Goal: Information Seeking & Learning: Find specific fact

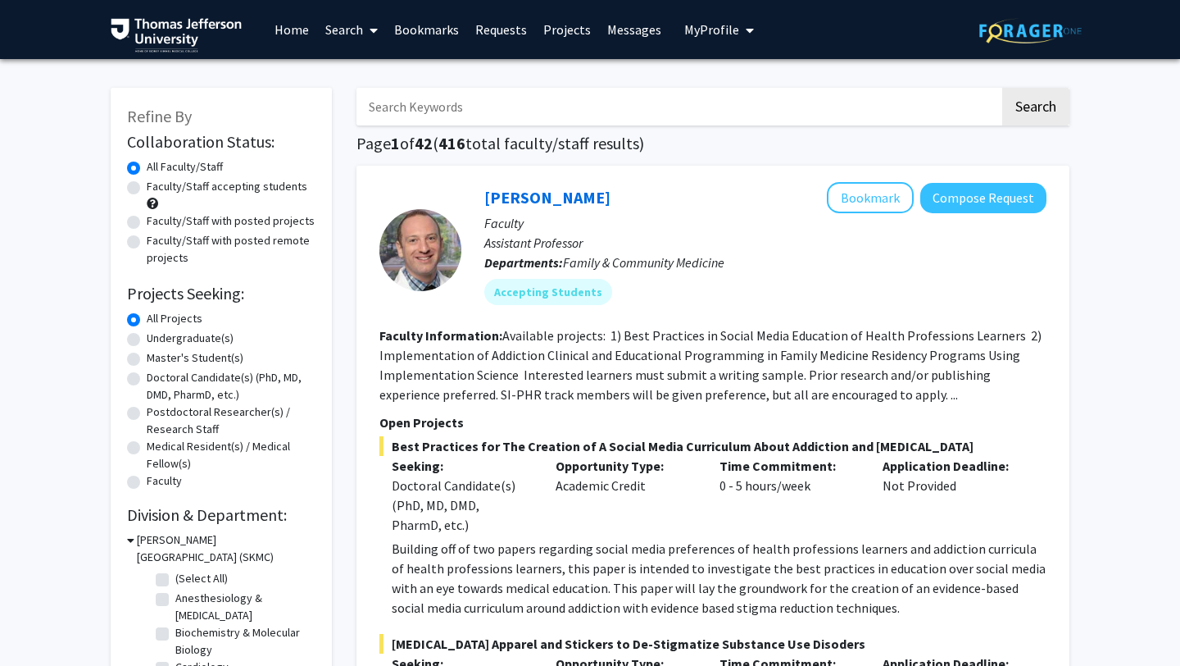
click at [570, 102] on input "Search Keywords" at bounding box center [678, 107] width 643 height 38
type input "maternal"
click at [1002, 88] on button "Search" at bounding box center [1035, 107] width 67 height 38
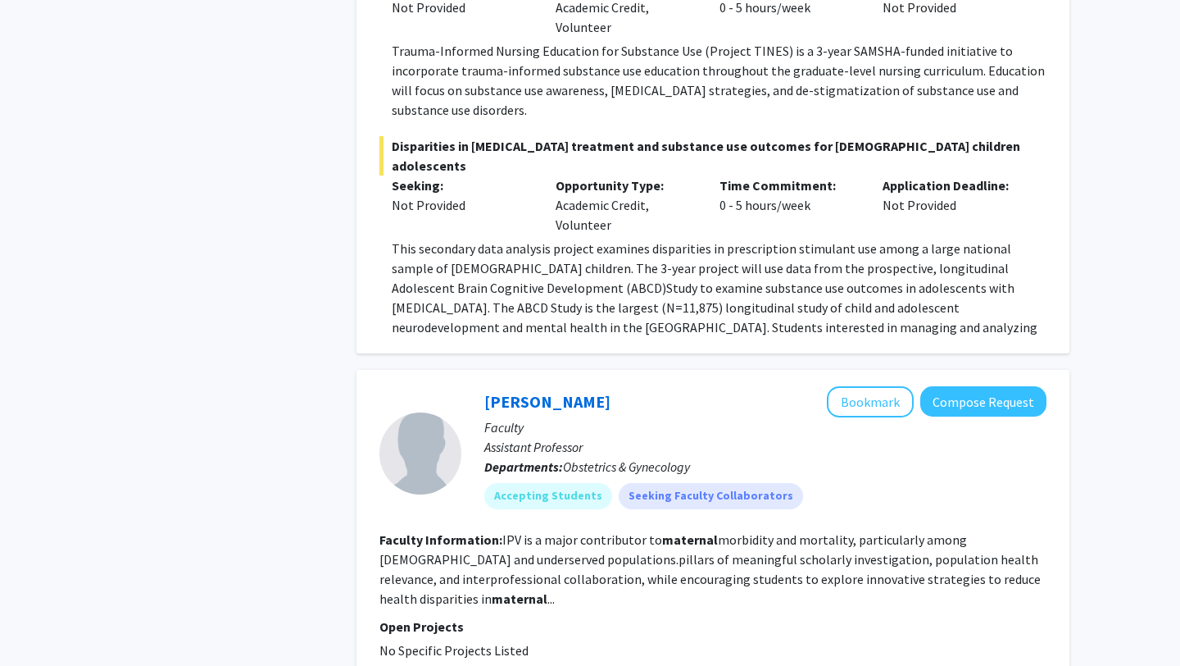
scroll to position [2741, 0]
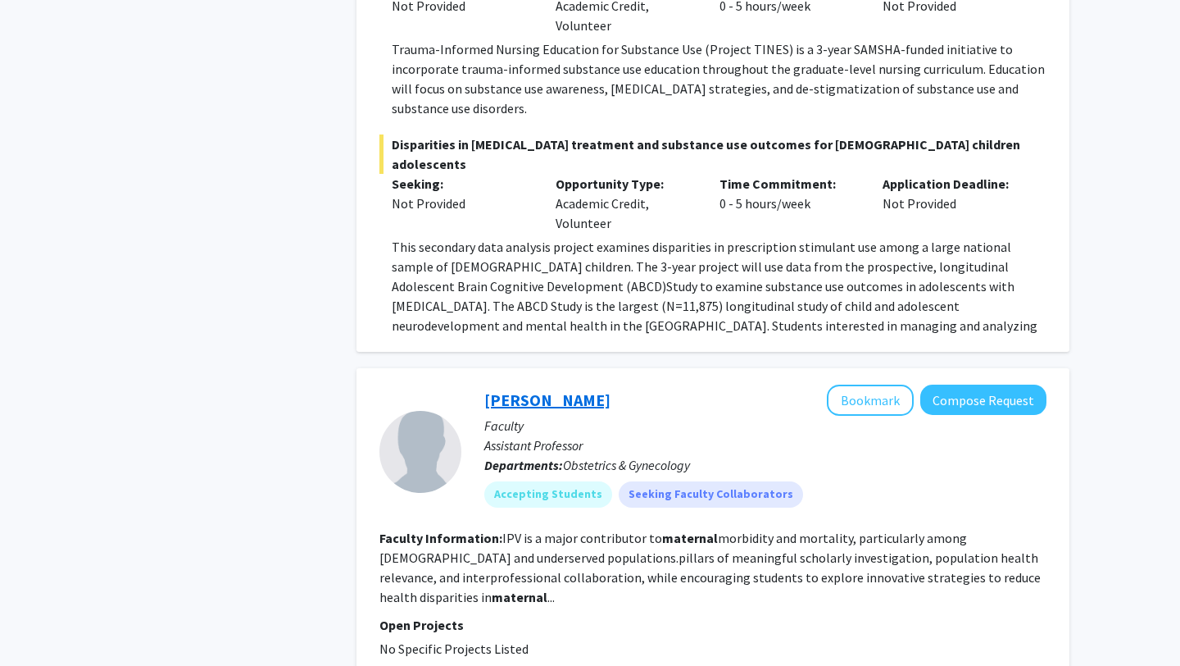
click at [523, 389] on link "[PERSON_NAME]" at bounding box center [547, 399] width 126 height 20
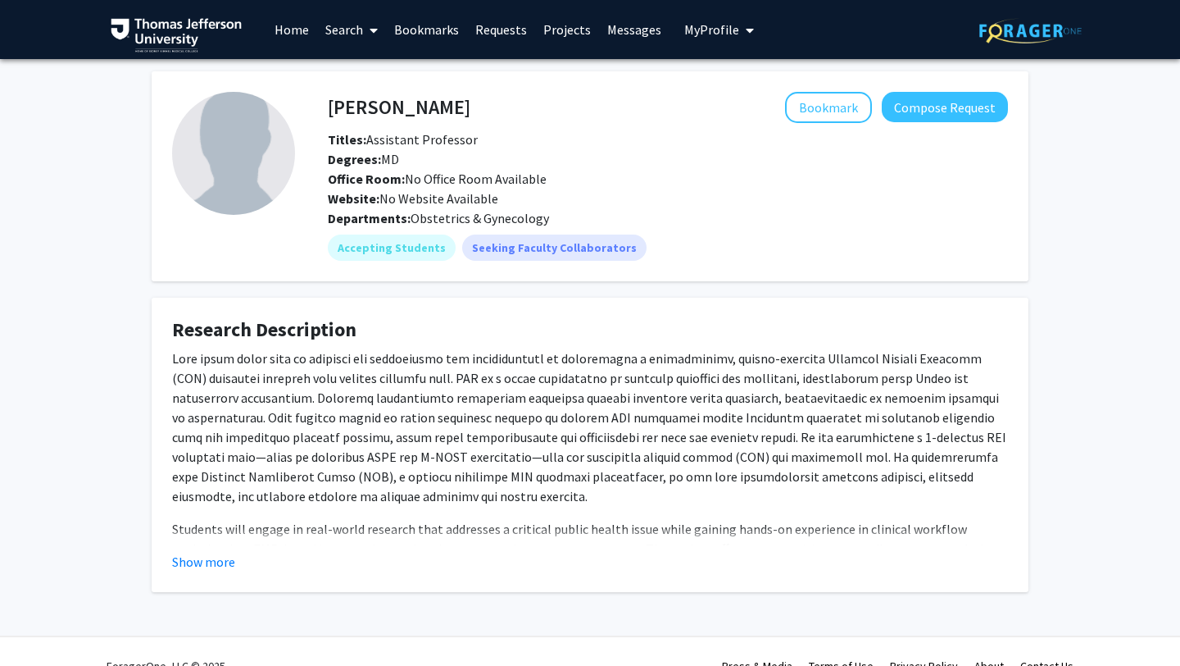
scroll to position [29, 0]
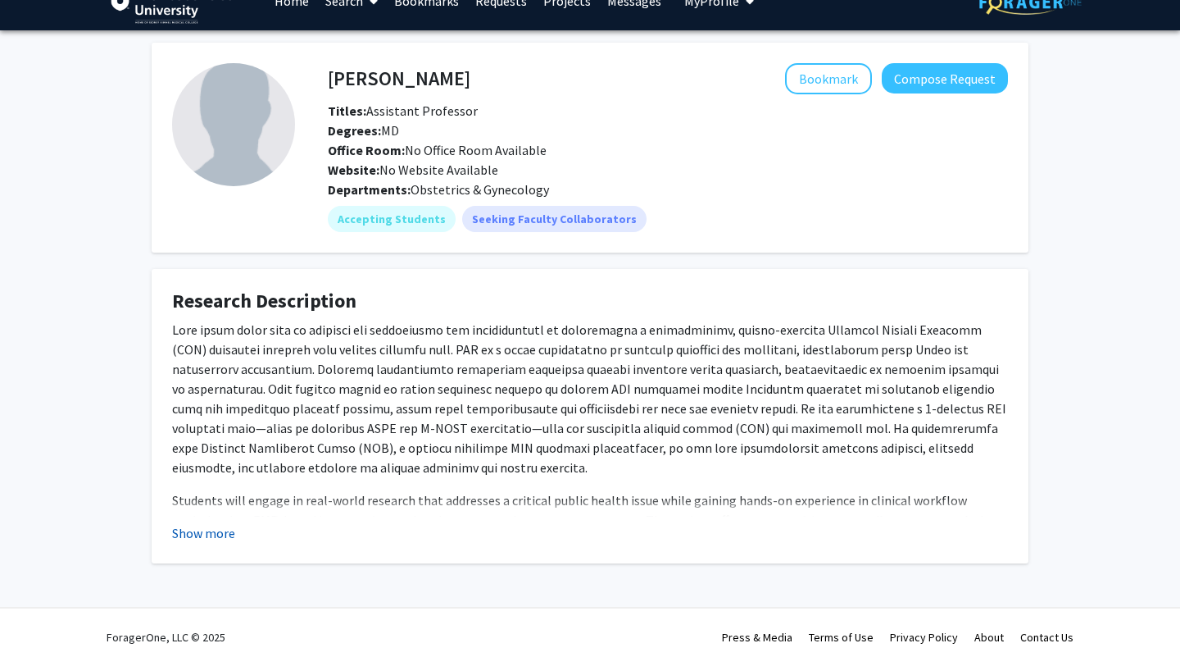
click at [208, 536] on button "Show more" at bounding box center [203, 533] width 63 height 20
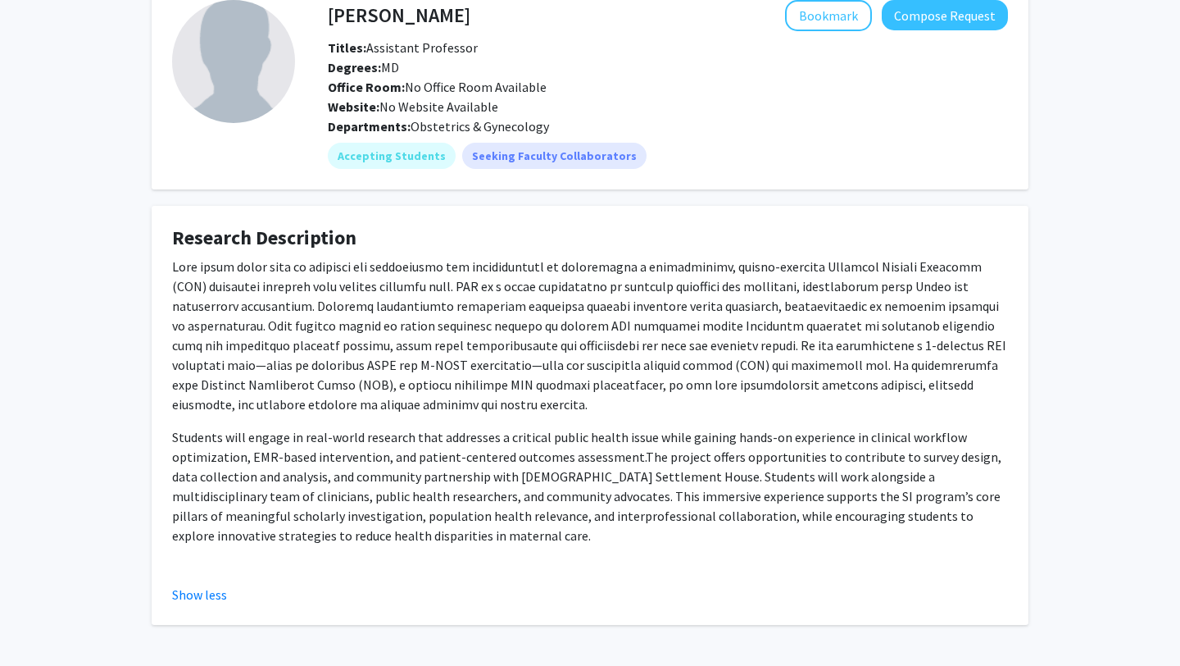
scroll to position [0, 0]
